Goal: Communication & Community: Answer question/provide support

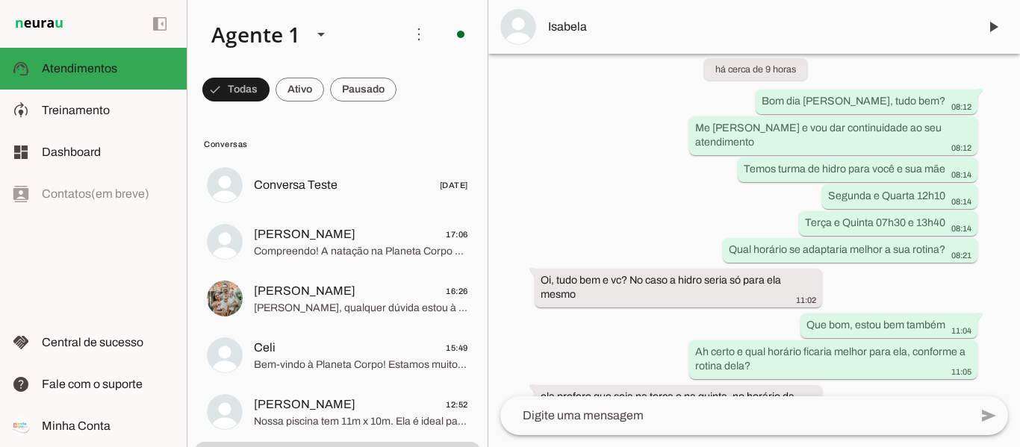
scroll to position [2201, 0]
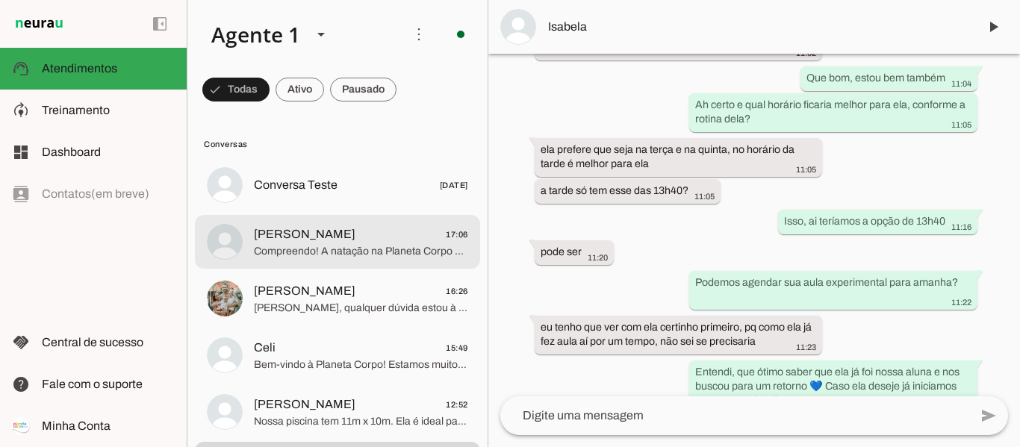
click at [395, 241] on span "[PERSON_NAME] 17:06" at bounding box center [361, 234] width 214 height 19
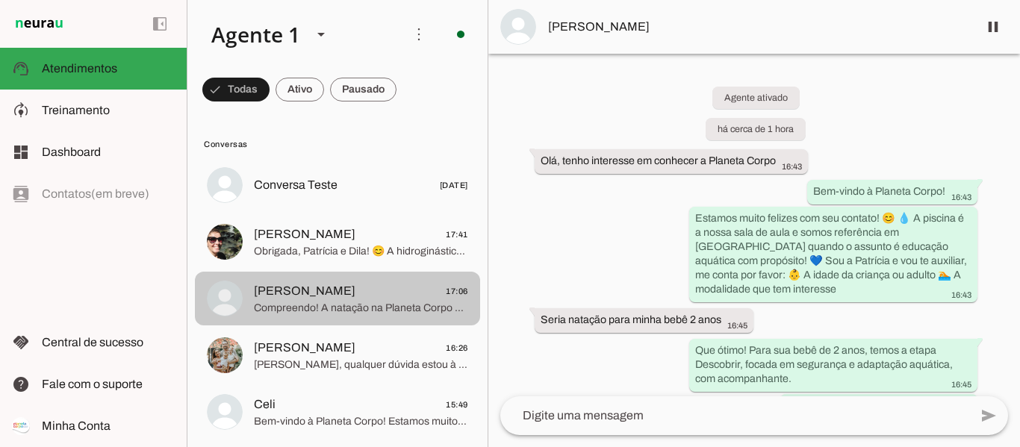
click at [380, 301] on span "Compreendo! A natação na Planeta Corpo oferece muitos benefícios para o desenvo…" at bounding box center [361, 308] width 214 height 15
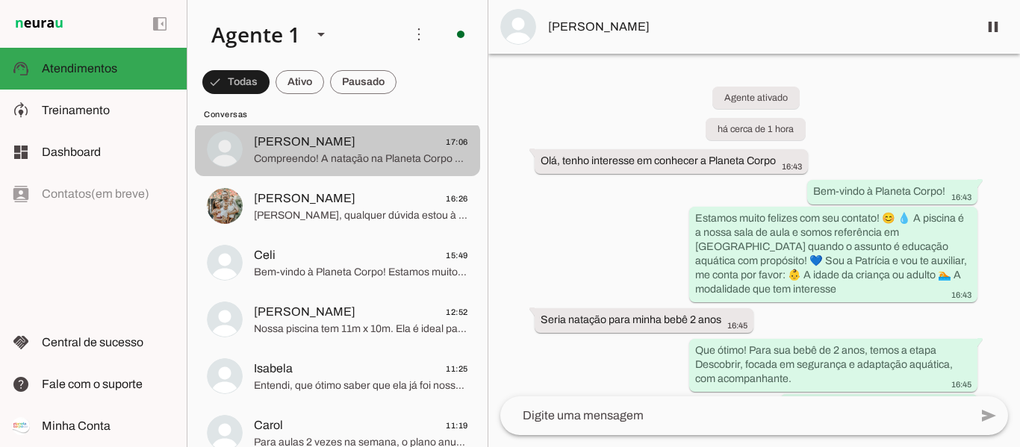
scroll to position [224, 0]
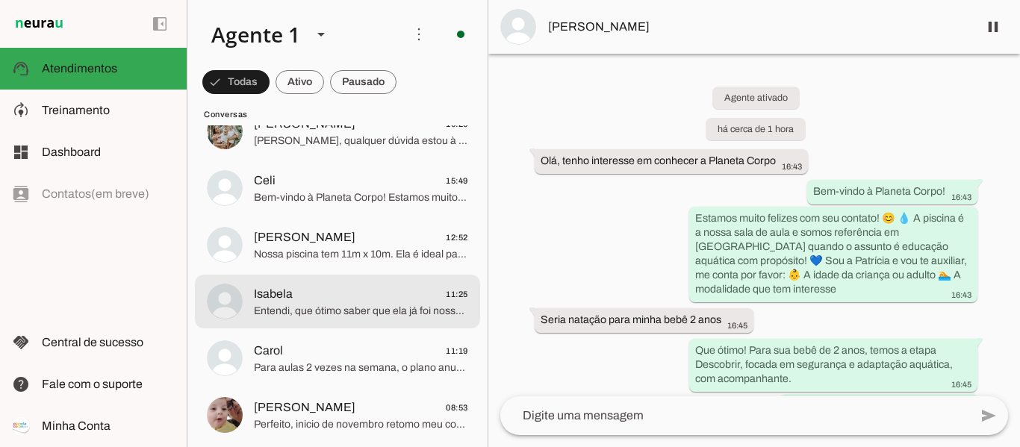
click at [379, 317] on span "Entendi, que ótimo saber que ela já foi nossa aluna e nos buscou para um retorn…" at bounding box center [361, 311] width 214 height 15
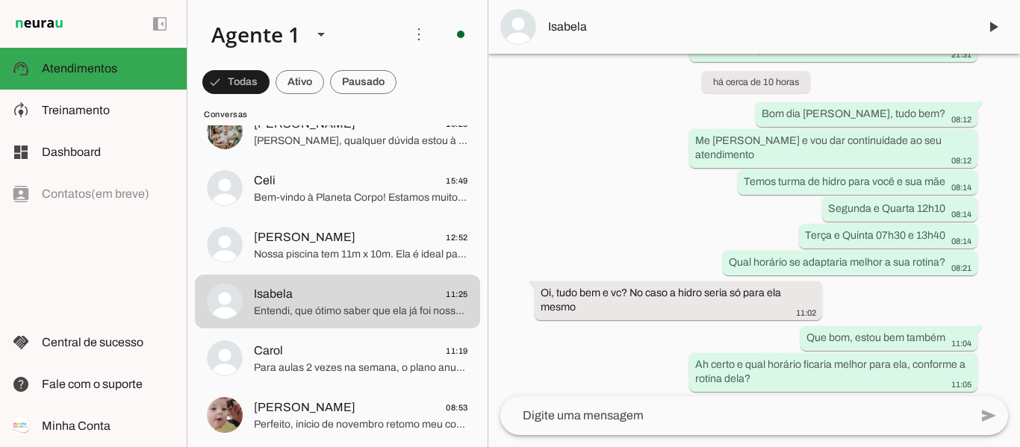
scroll to position [2201, 0]
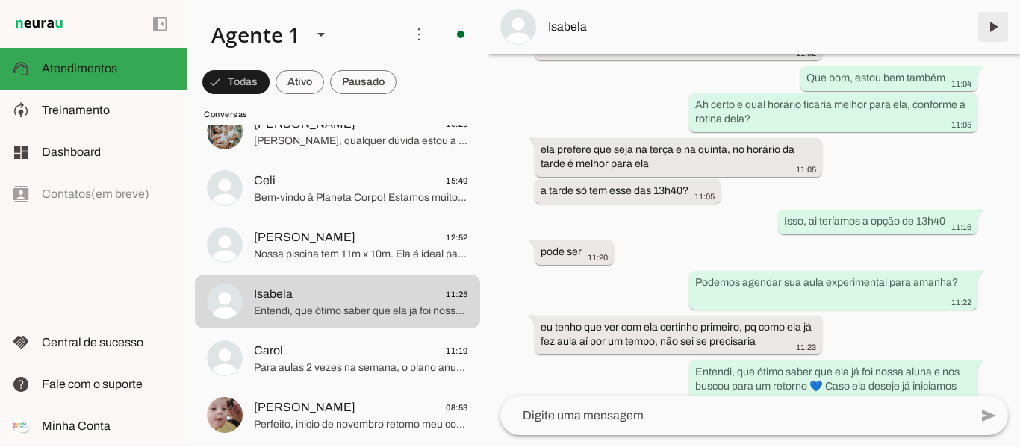
click at [991, 31] on span at bounding box center [993, 27] width 36 height 36
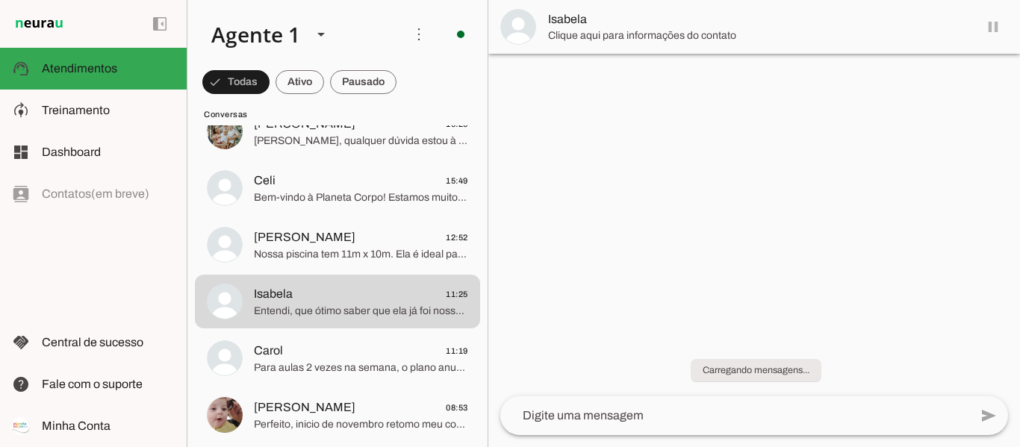
scroll to position [0, 0]
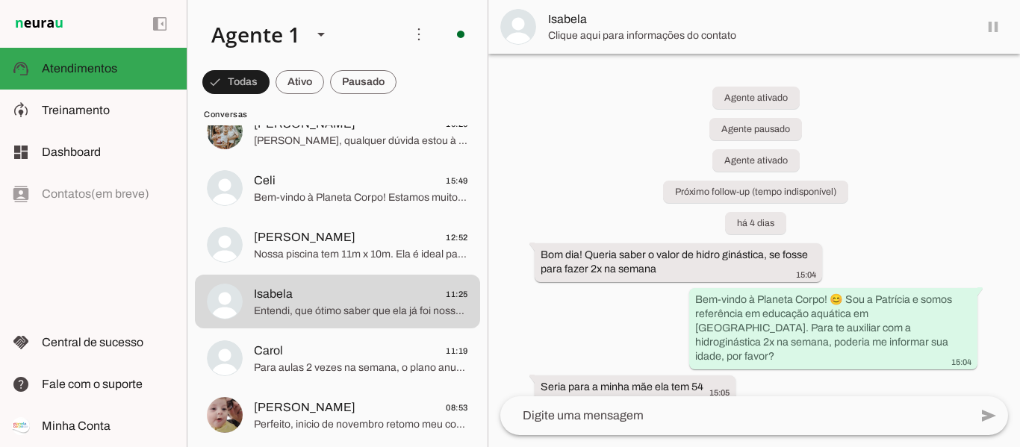
click at [989, 31] on md-item "Isabela" at bounding box center [754, 27] width 532 height 54
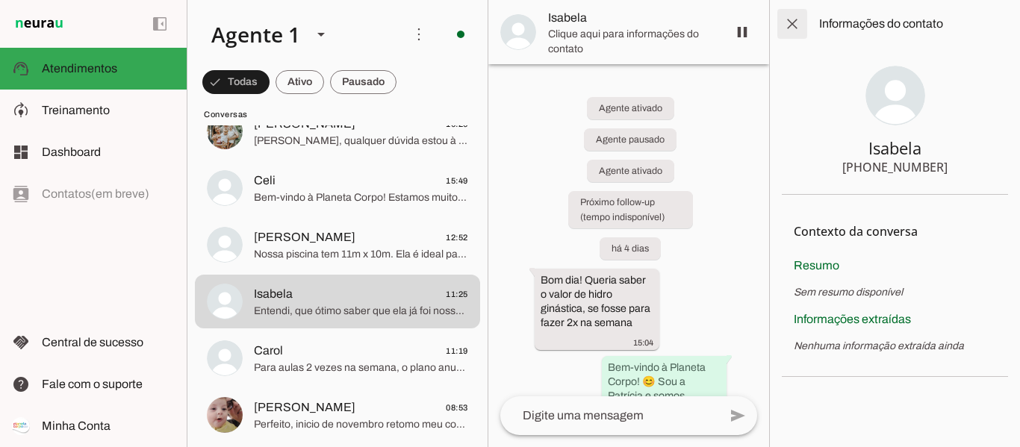
click at [801, 27] on span at bounding box center [792, 24] width 36 height 36
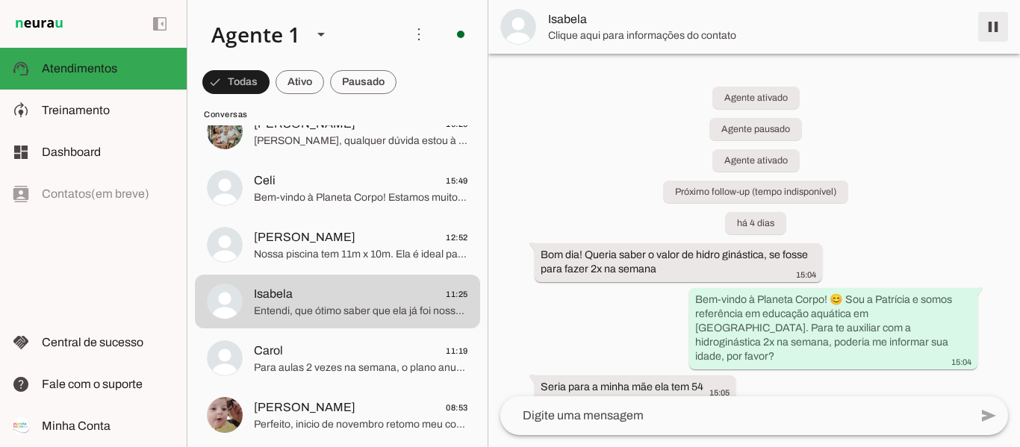
click at [986, 30] on span at bounding box center [993, 27] width 36 height 36
